Goal: Task Accomplishment & Management: Use online tool/utility

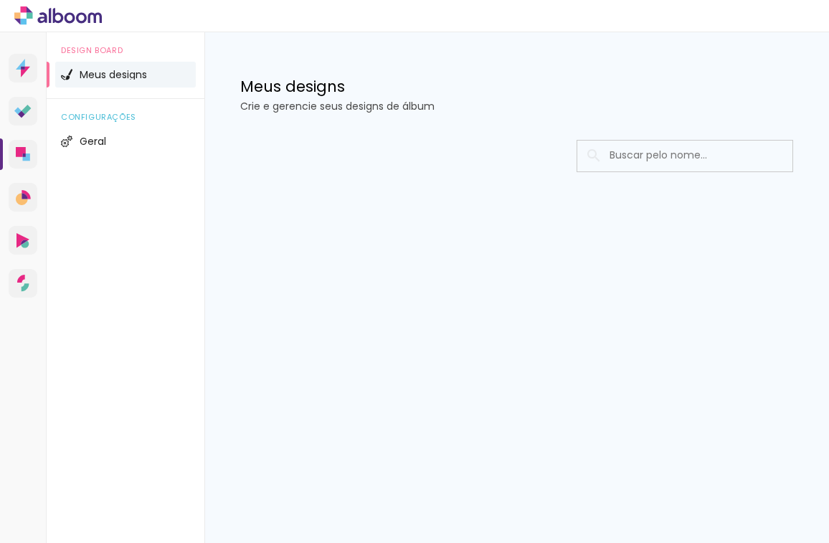
click at [115, 76] on span "Meus designs" at bounding box center [113, 75] width 67 height 10
click at [22, 151] on icon at bounding box center [21, 152] width 10 height 10
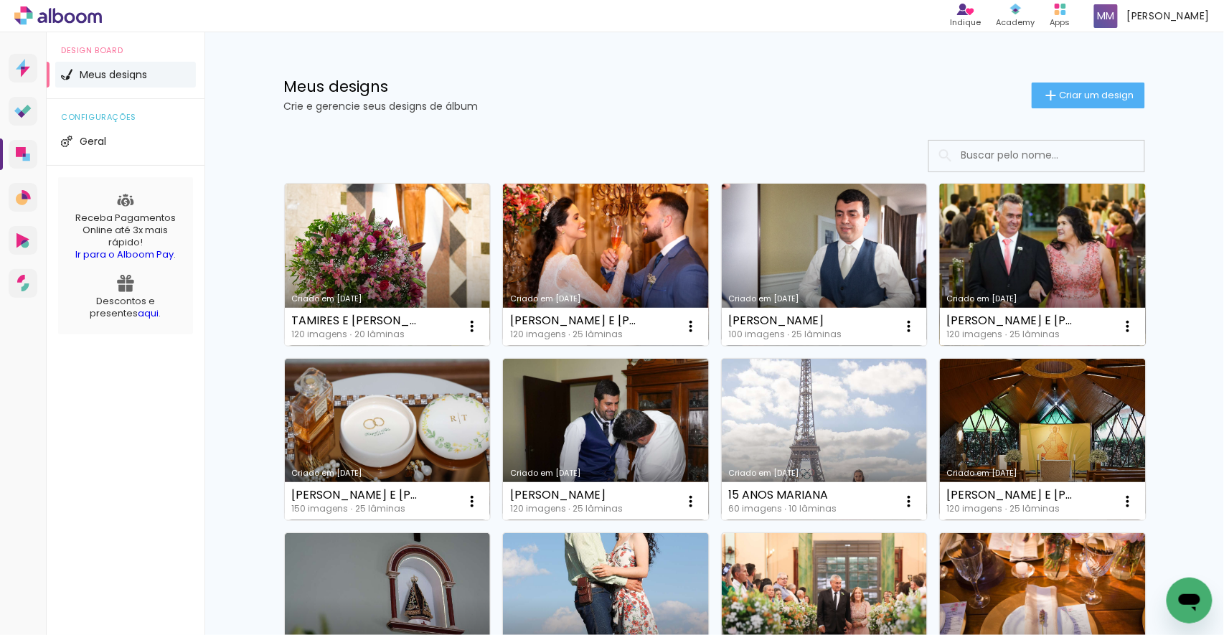
click at [1051, 240] on link "Criado em [DATE]" at bounding box center [1043, 265] width 206 height 162
